Goal: Transaction & Acquisition: Purchase product/service

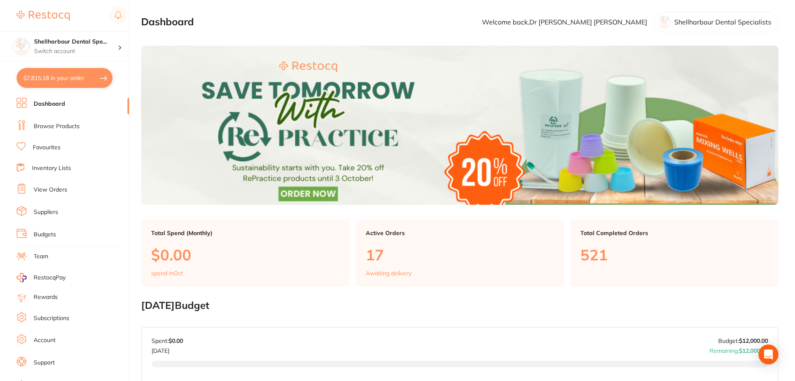
drag, startPoint x: 74, startPoint y: 76, endPoint x: 80, endPoint y: 79, distance: 6.9
click at [77, 76] on button "$7,815.18 in your order" at bounding box center [65, 78] width 96 height 20
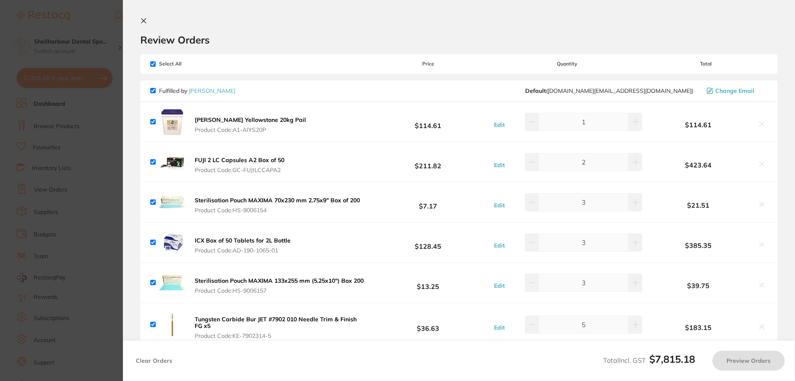
checkbox input "true"
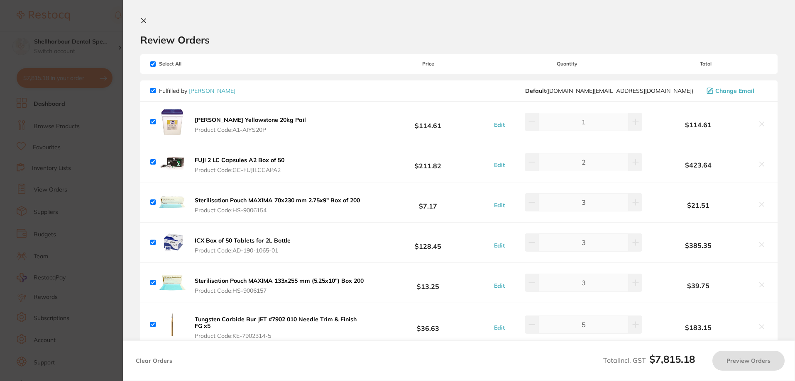
checkbox input "true"
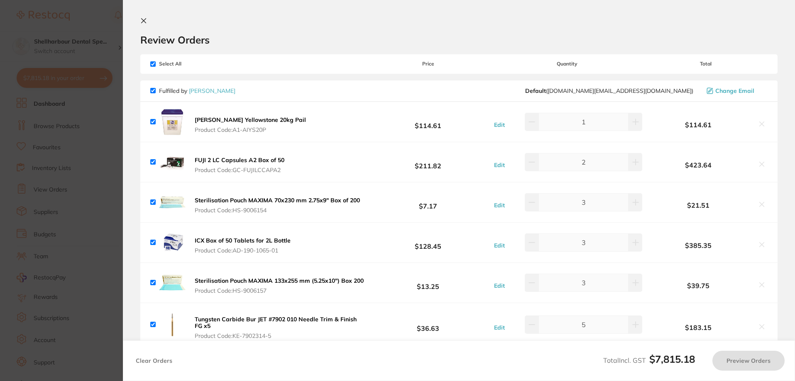
checkbox input "true"
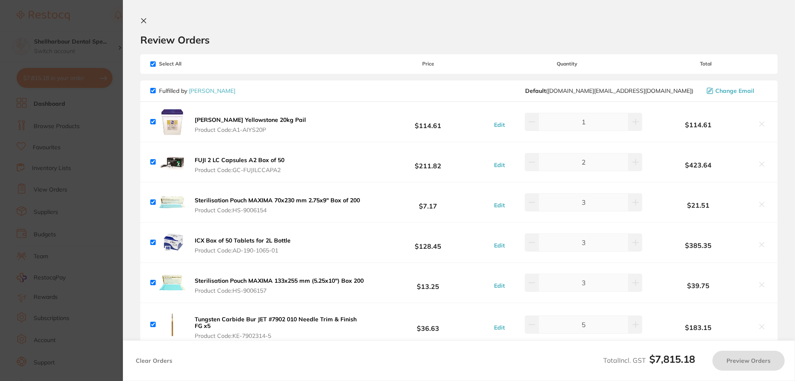
checkbox input "true"
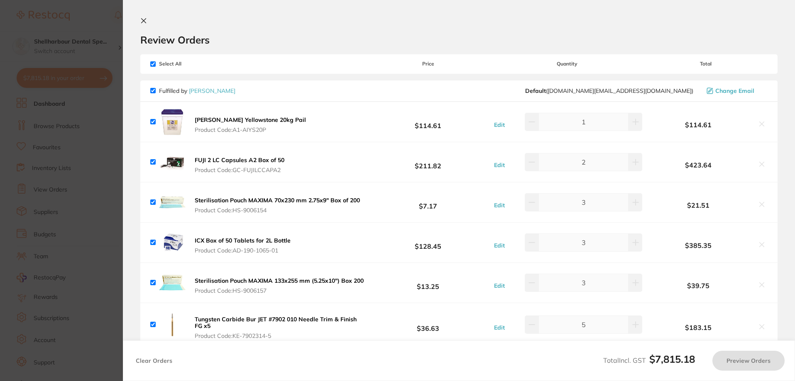
checkbox input "true"
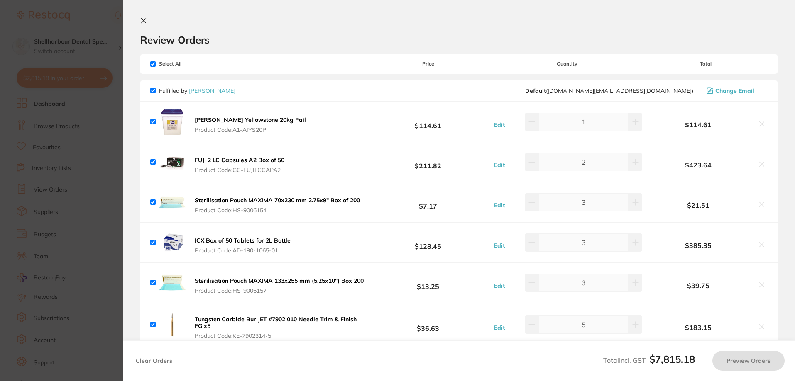
checkbox input "true"
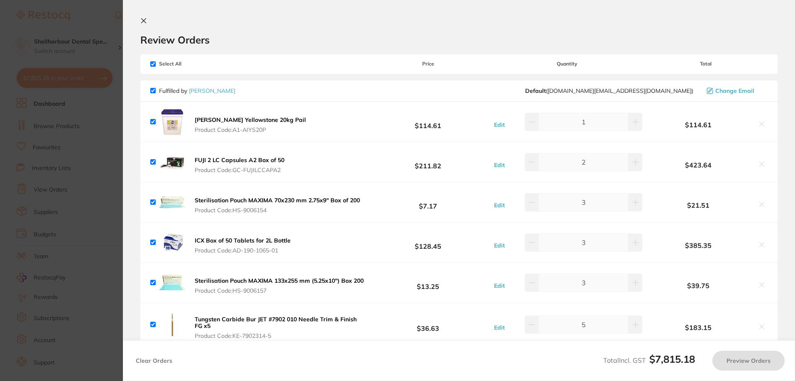
checkbox input "true"
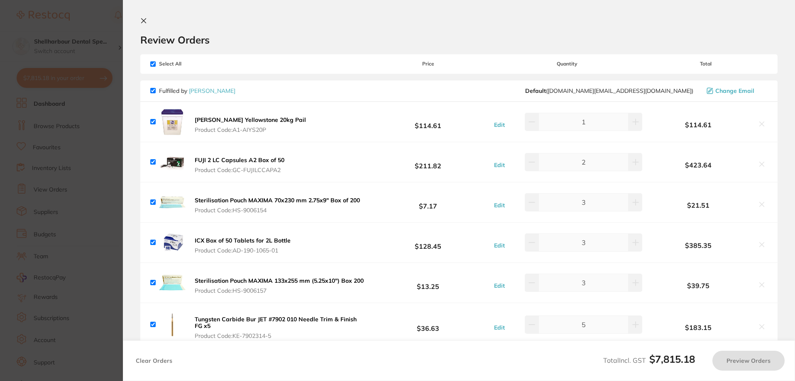
checkbox input "true"
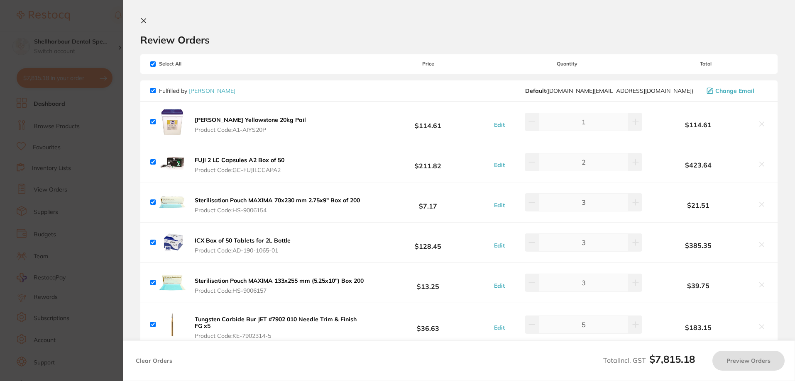
checkbox input "true"
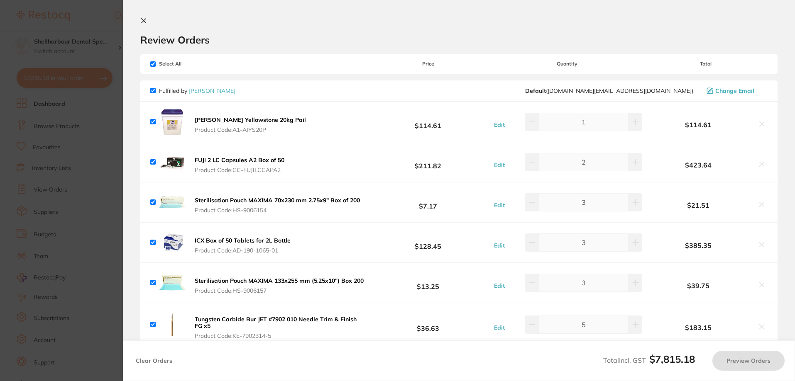
checkbox input "true"
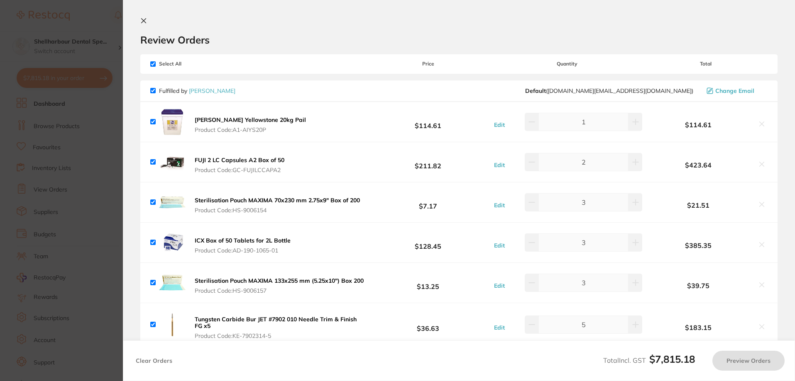
checkbox input "true"
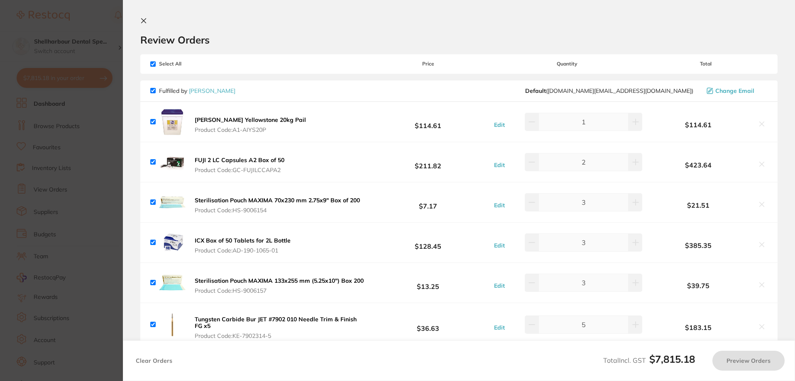
checkbox input "true"
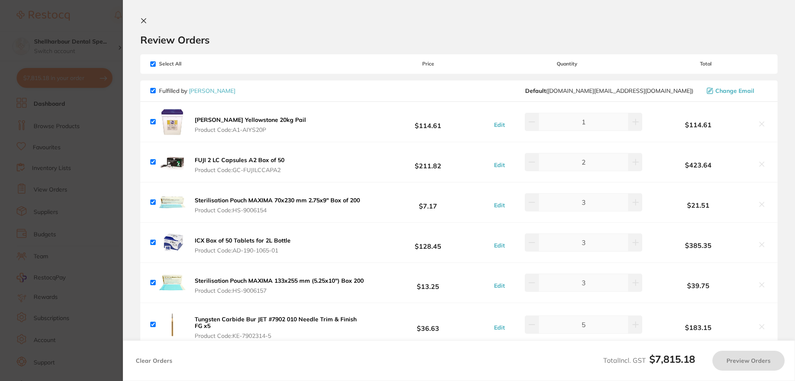
checkbox input "true"
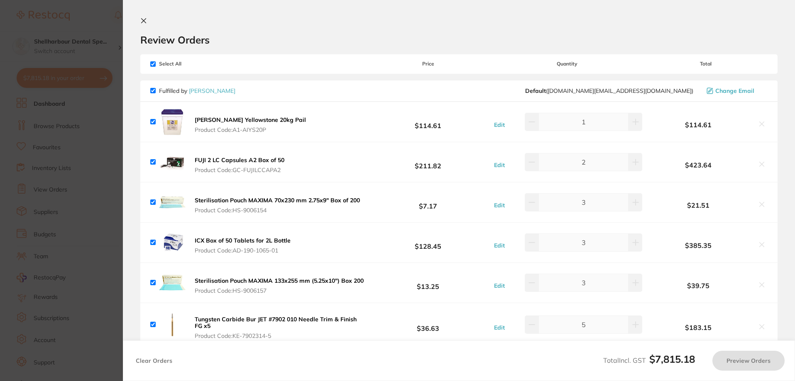
checkbox input "true"
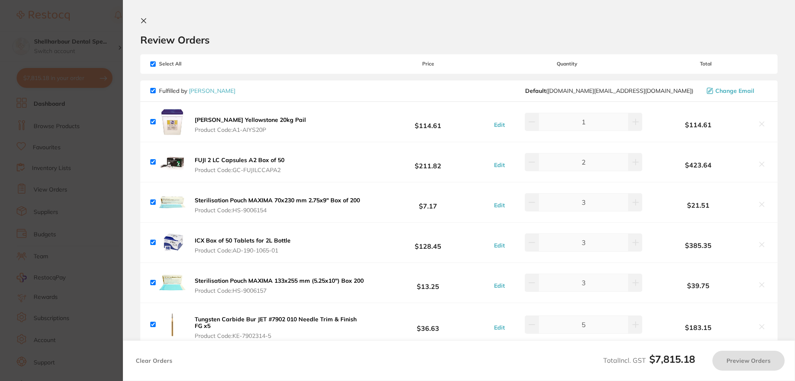
checkbox input "true"
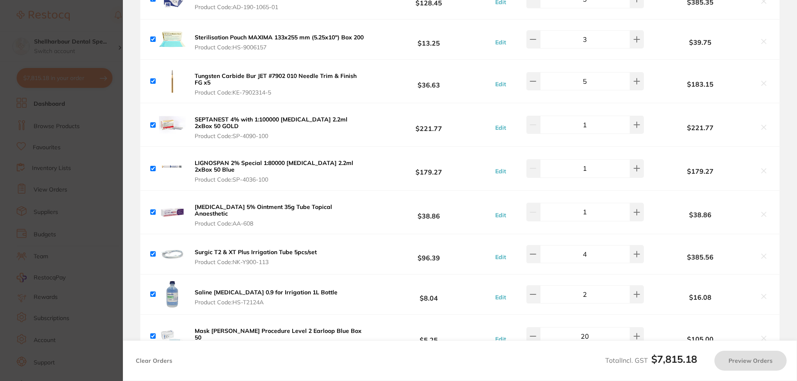
scroll to position [249, 0]
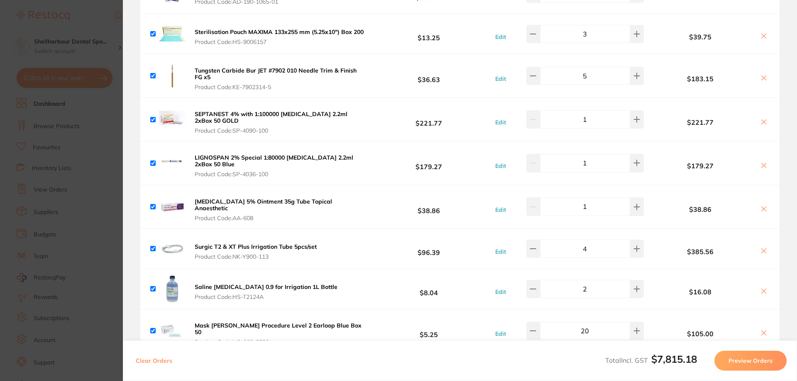
click at [106, 28] on section "Update RRP Set your pre negotiated price for this item. Item Agreed RRP (excl. …" at bounding box center [398, 190] width 797 height 381
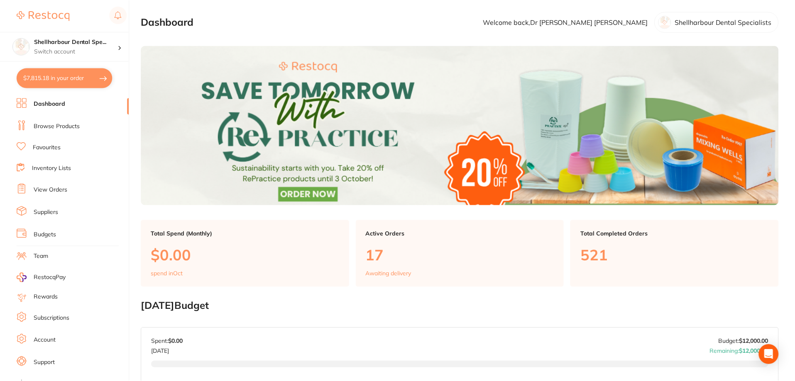
scroll to position [2, 0]
